Goal: Information Seeking & Learning: Learn about a topic

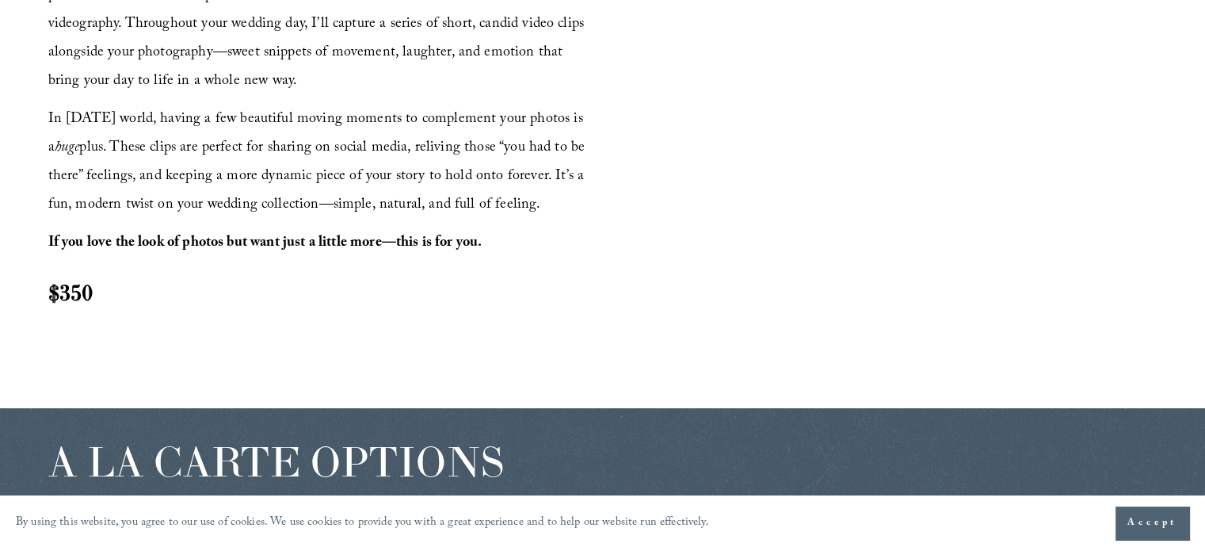
scroll to position [1902, 0]
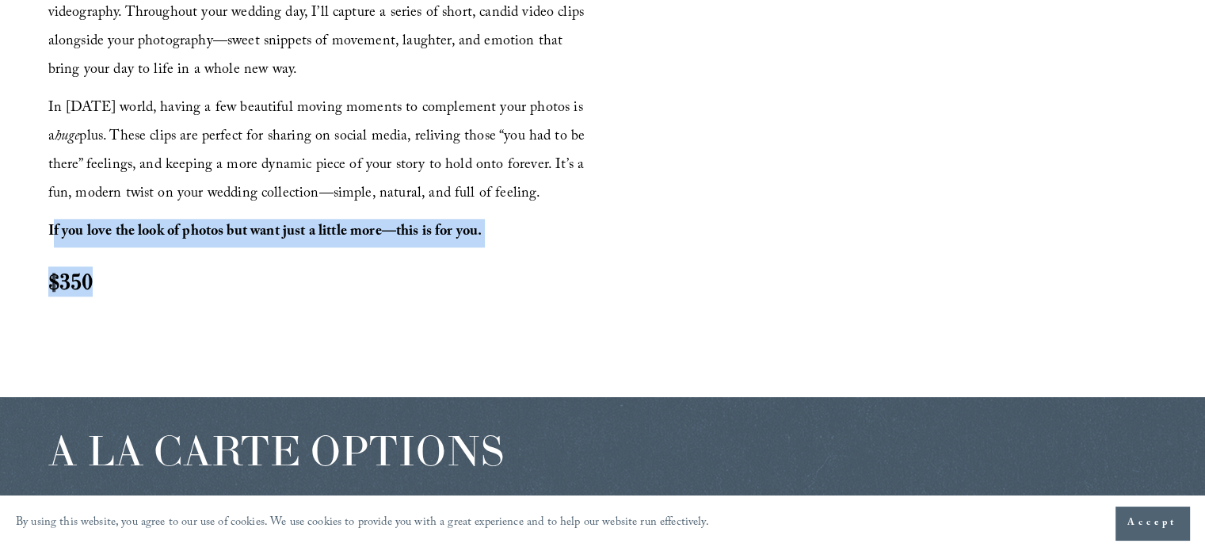
drag, startPoint x: 92, startPoint y: 284, endPoint x: 55, endPoint y: 223, distance: 71.5
click at [55, 223] on div "Looking for a little motion to go with your memories? Our Video Content Add-On …" at bounding box center [323, 119] width 550 height 353
click at [56, 225] on strong "If you love the look of photos but want just a little more—this is for you." at bounding box center [265, 232] width 434 height 25
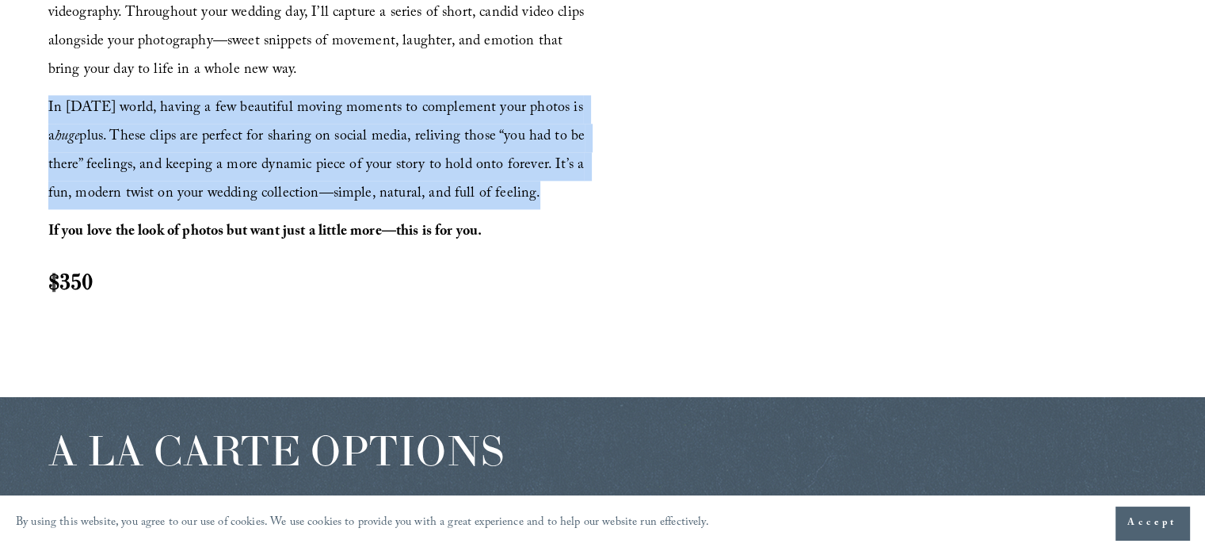
drag, startPoint x: 38, startPoint y: 99, endPoint x: 494, endPoint y: 186, distance: 464.6
click at [497, 185] on div "VIDEO CONTENT Short Clips, Big Moments Looking for a little motion to go with y…" at bounding box center [602, 101] width 1205 height 513
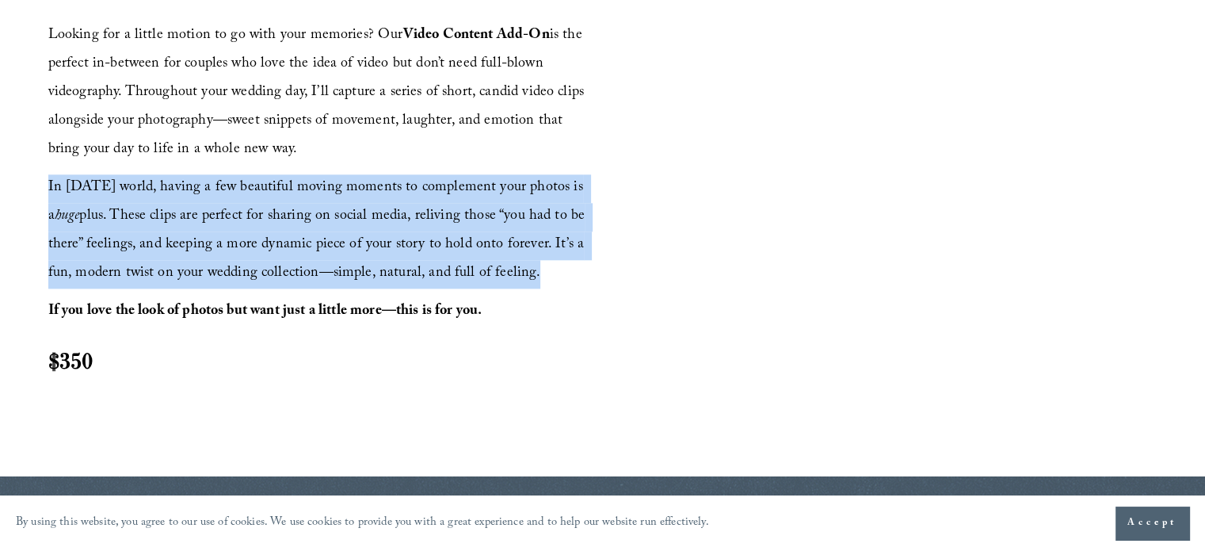
scroll to position [1743, 0]
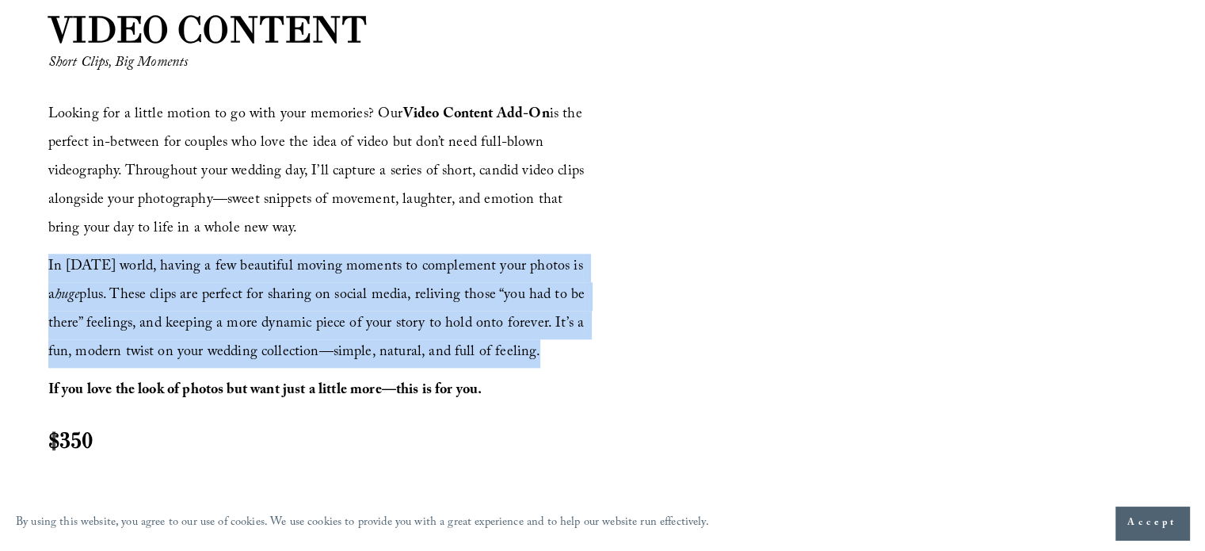
drag, startPoint x: 181, startPoint y: 121, endPoint x: 399, endPoint y: 128, distance: 218.0
click at [399, 128] on span "Looking for a little motion to go with your memories? Our Video Content Add-On …" at bounding box center [318, 172] width 540 height 139
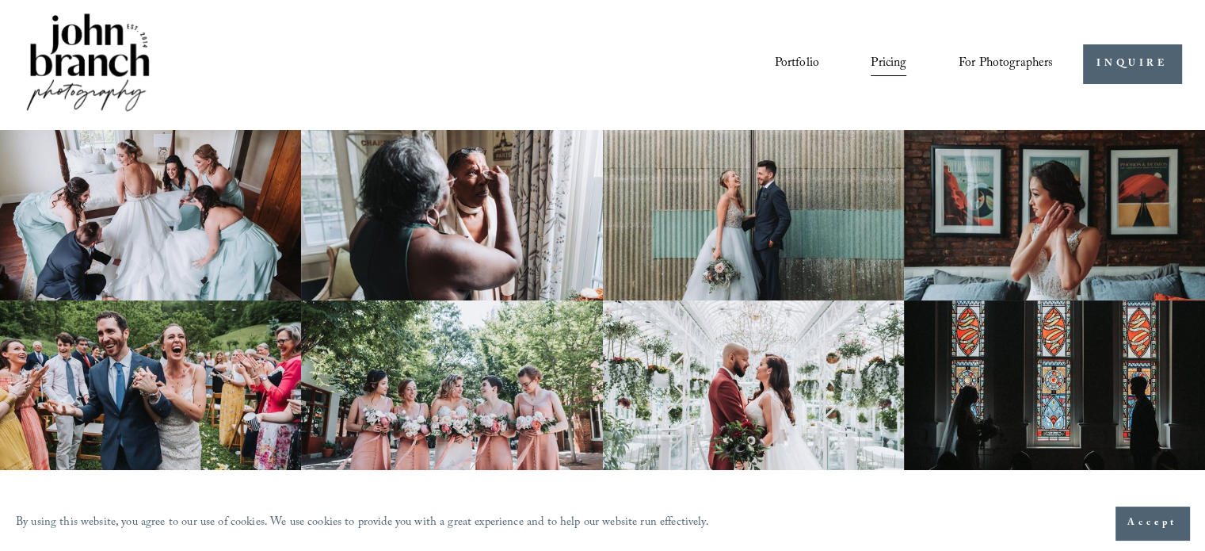
scroll to position [0, 0]
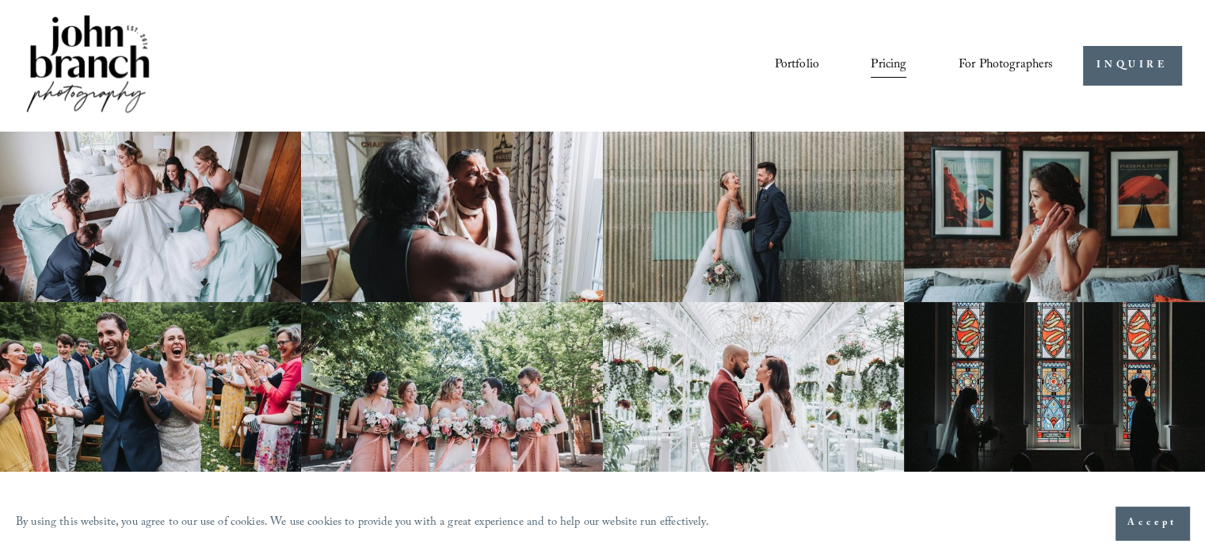
click at [787, 67] on link "Portfolio" at bounding box center [796, 65] width 44 height 27
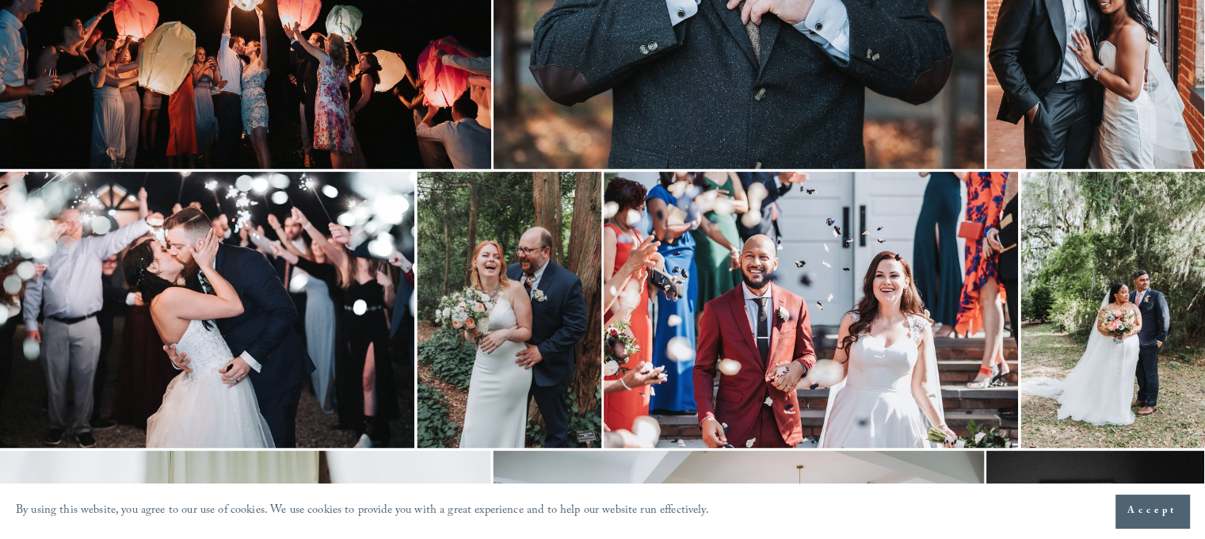
scroll to position [2694, 0]
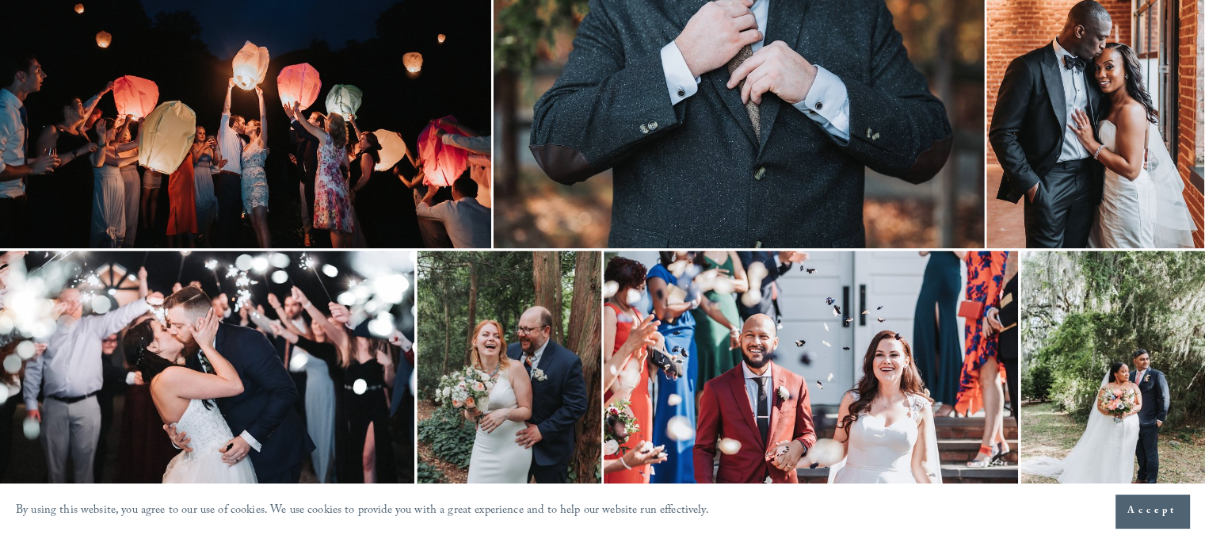
click at [723, 144] on img at bounding box center [739, 84] width 491 height 327
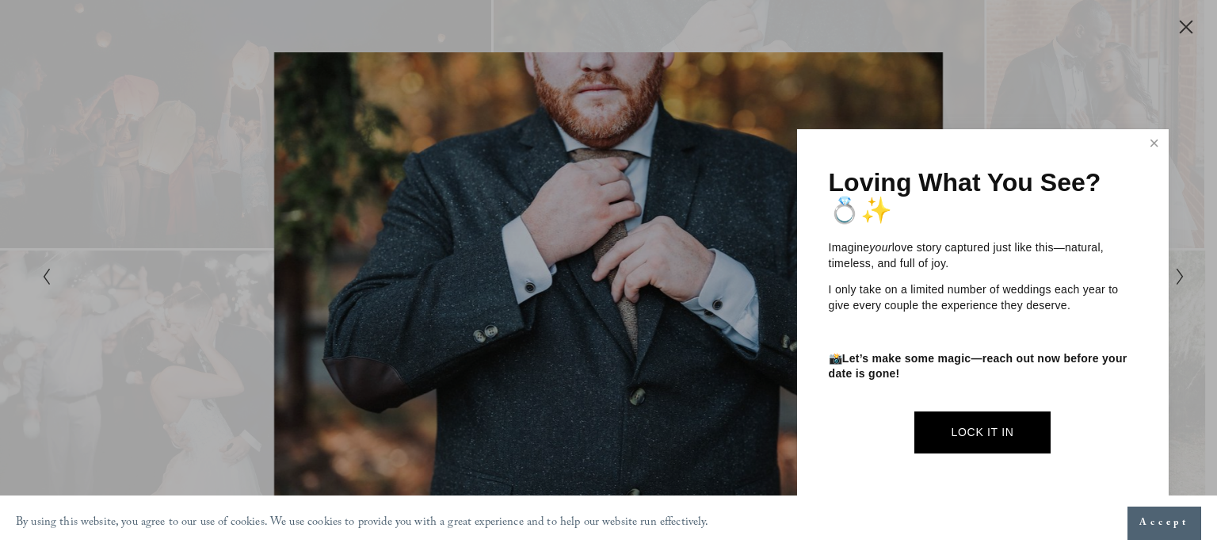
click at [203, 151] on div at bounding box center [608, 275] width 1217 height 551
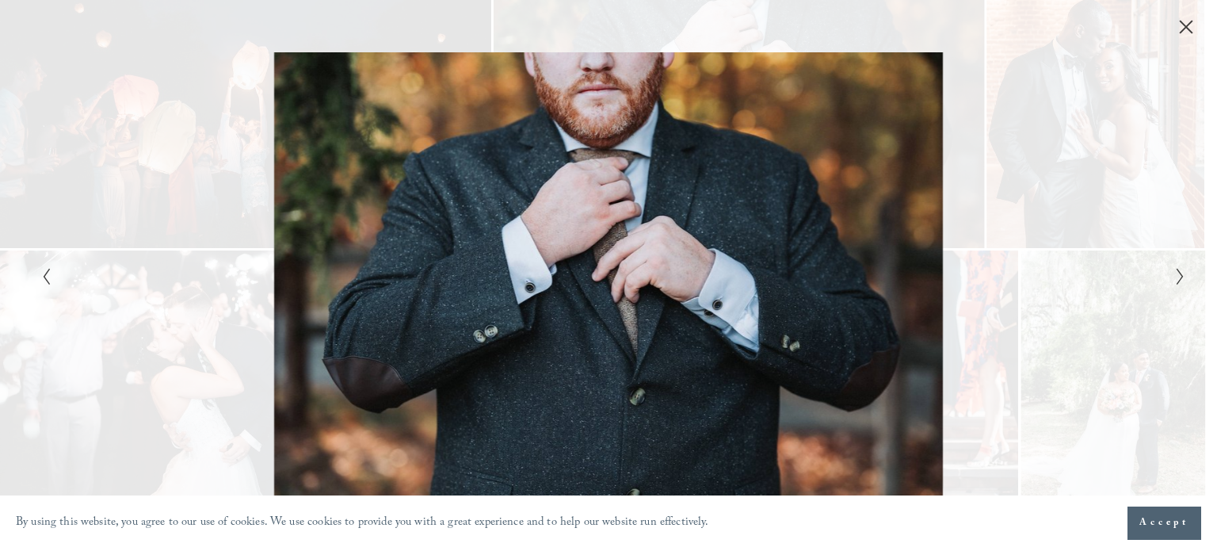
click at [1189, 23] on icon "Close" at bounding box center [1186, 27] width 16 height 16
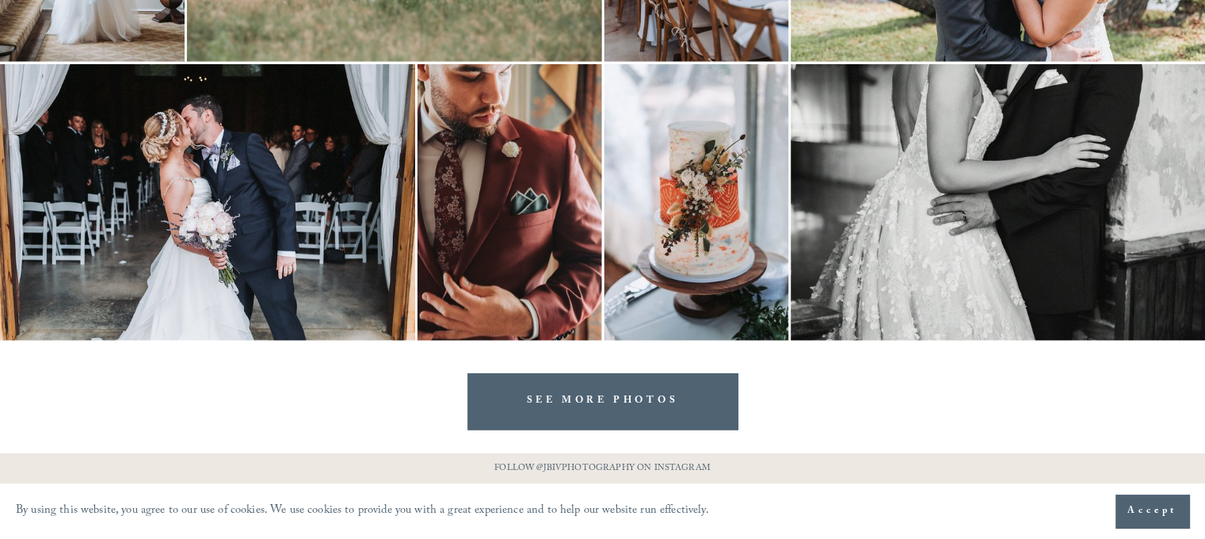
scroll to position [4811, 0]
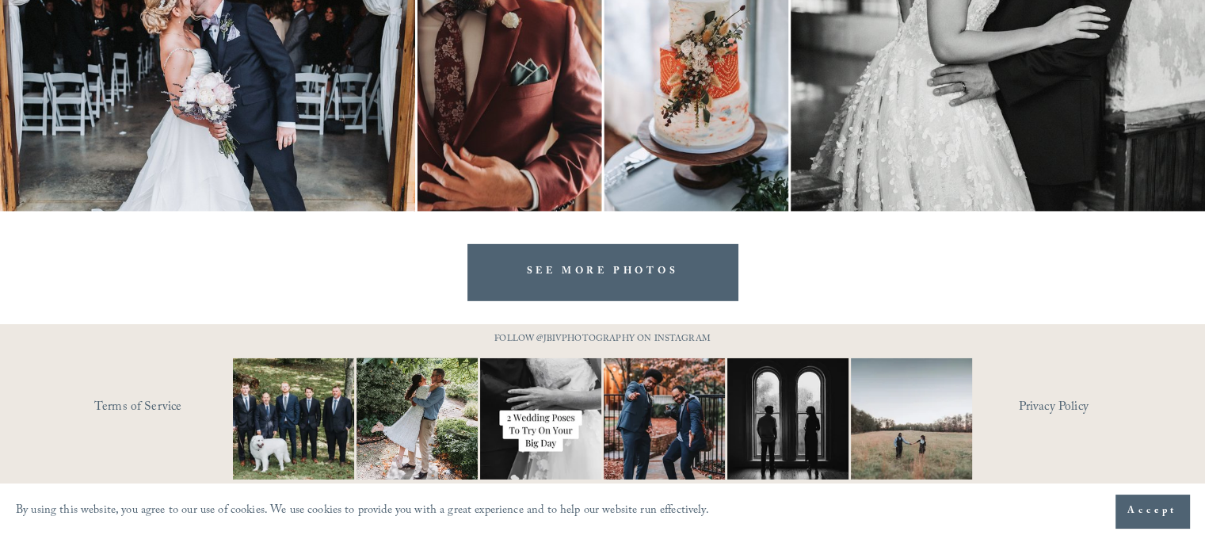
click at [633, 268] on link "SEE MORE PHOTOS" at bounding box center [602, 272] width 271 height 56
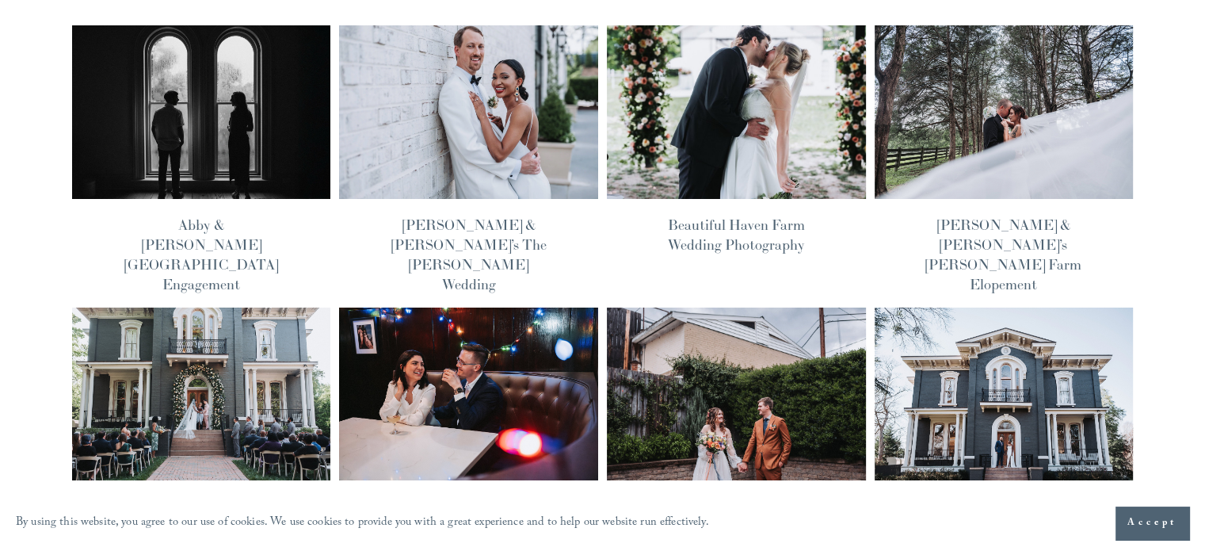
scroll to position [158, 0]
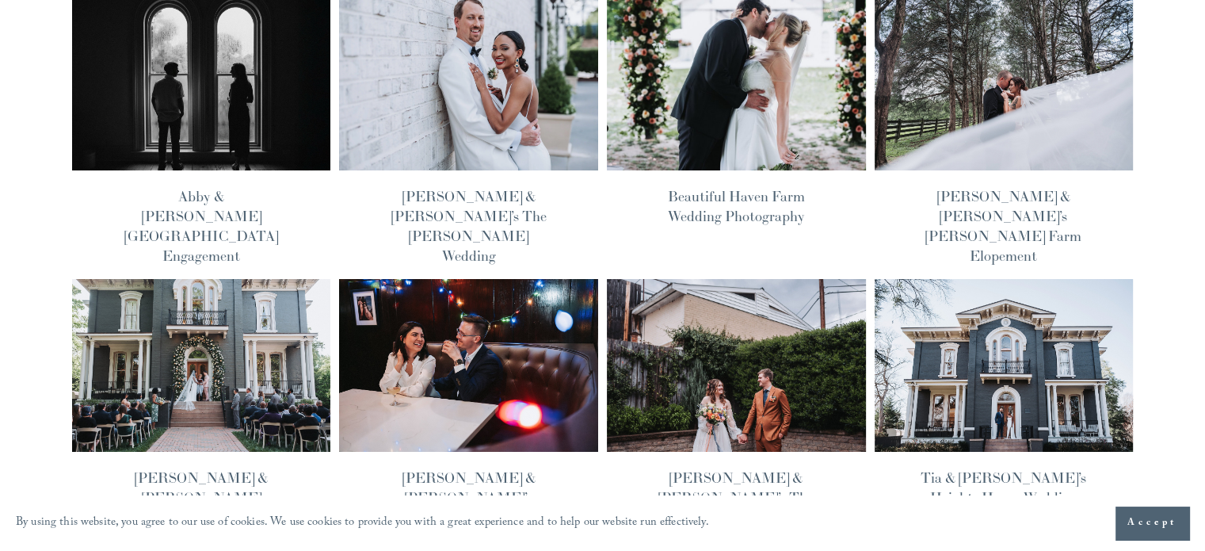
click at [720, 105] on img at bounding box center [735, 83] width 261 height 175
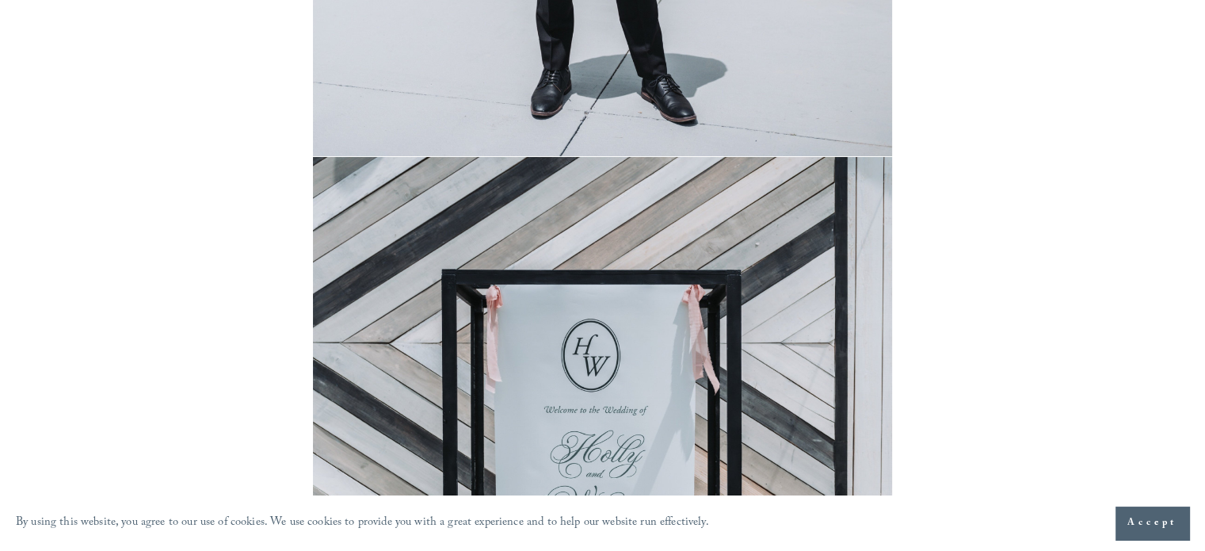
scroll to position [6212, 0]
